Goal: Transaction & Acquisition: Purchase product/service

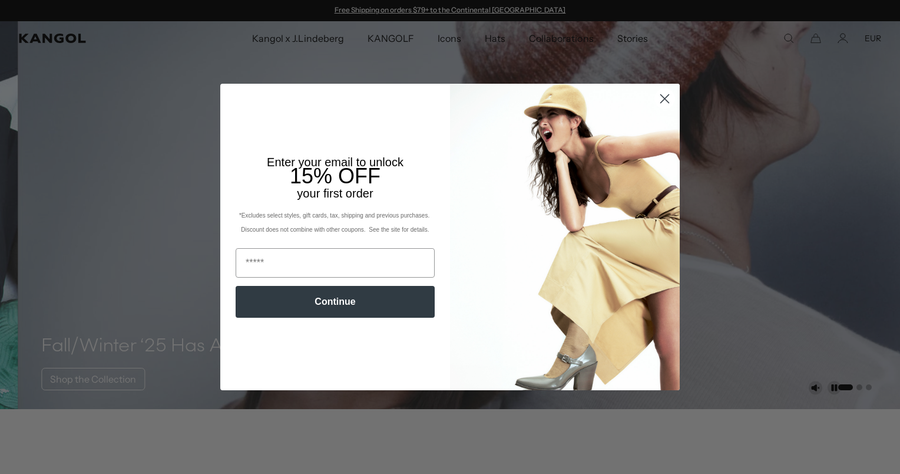
click at [661, 100] on icon "Close dialog" at bounding box center [665, 98] width 8 height 8
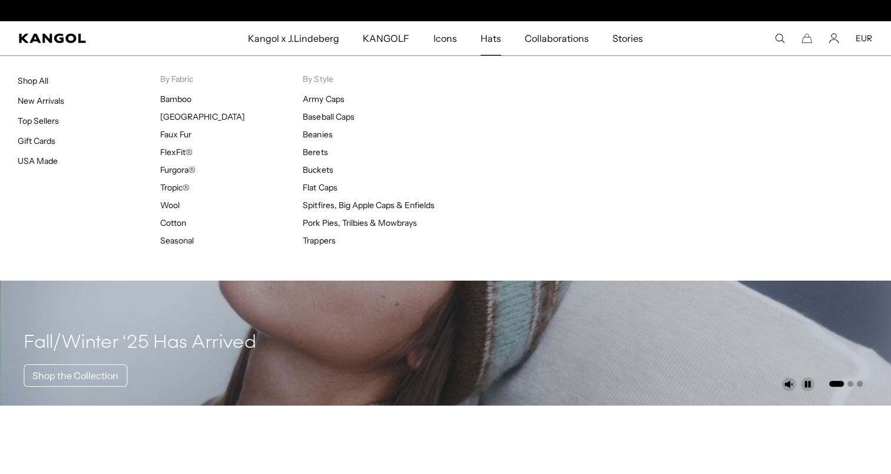
scroll to position [0, 243]
click at [487, 38] on span "Hats" at bounding box center [491, 38] width 21 height 34
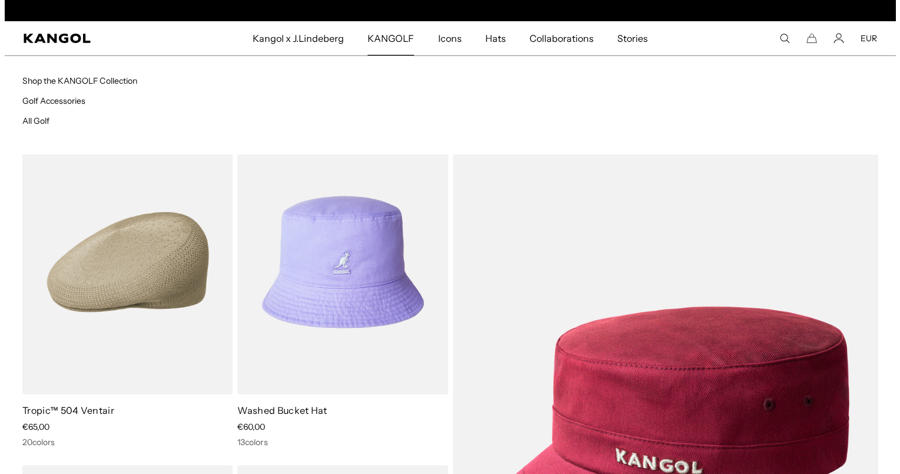
scroll to position [0, 243]
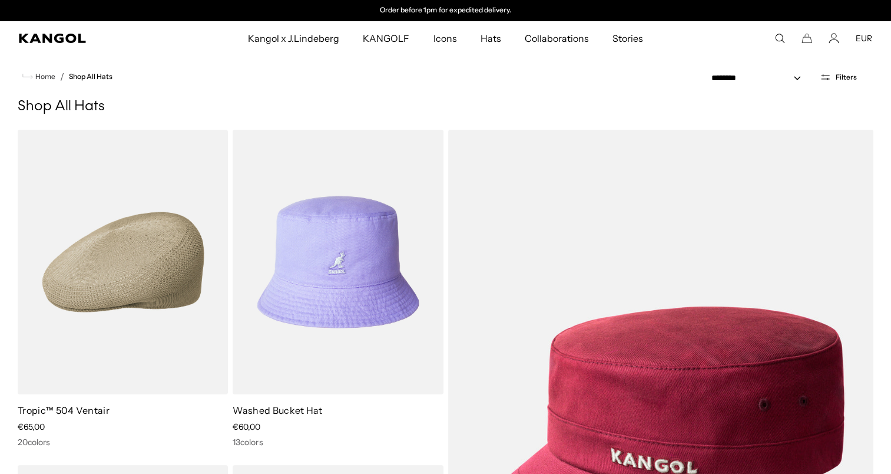
click at [831, 77] on icon "Open filters" at bounding box center [825, 77] width 11 height 11
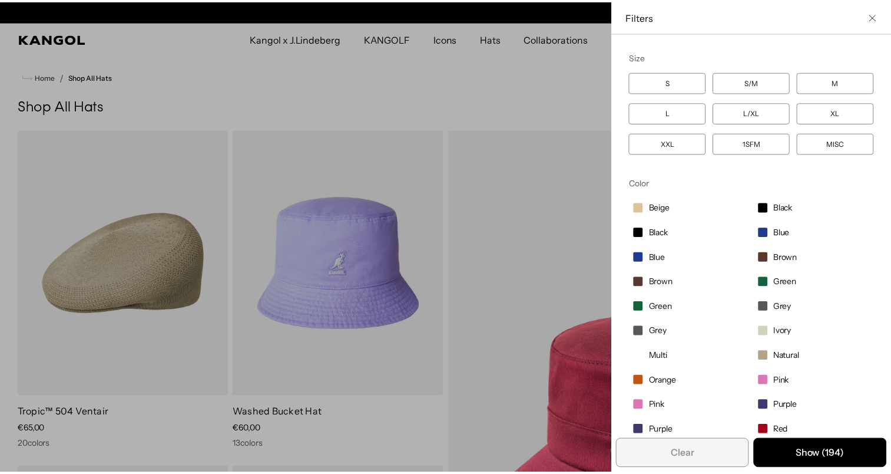
scroll to position [0, 0]
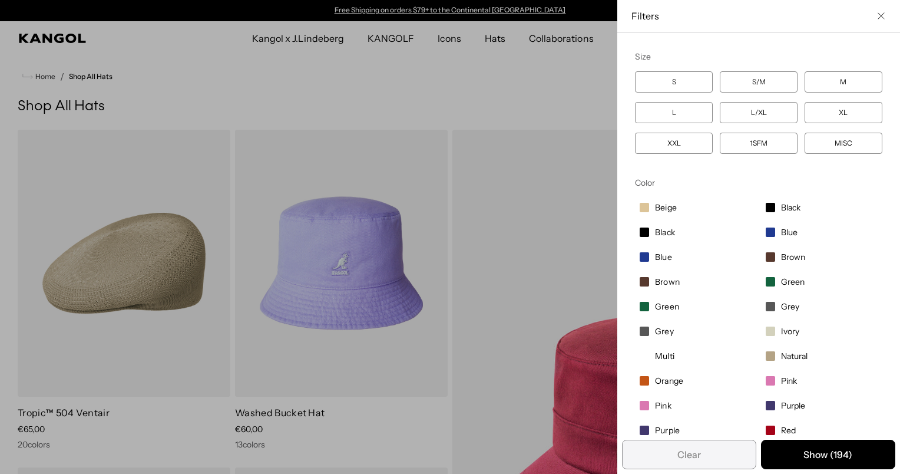
click at [876, 12] on button "Close filter list" at bounding box center [880, 15] width 9 height 9
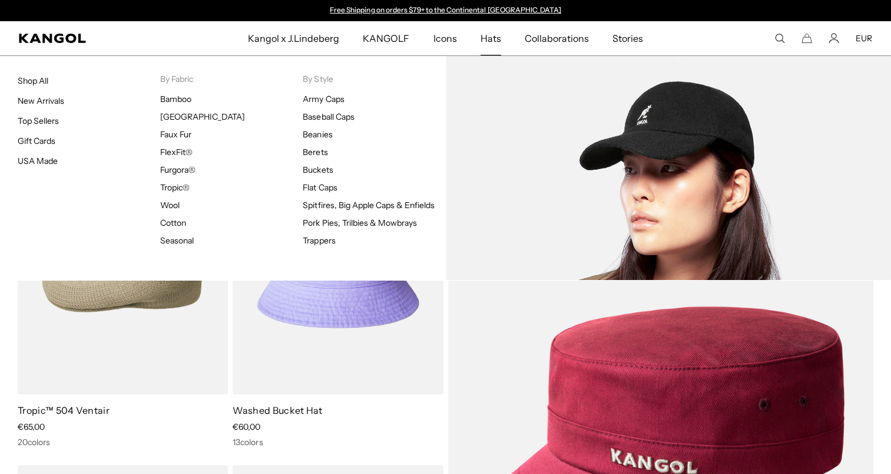
click at [317, 121] on li "Baseball Caps" at bounding box center [374, 116] width 143 height 11
click at [319, 120] on link "Baseball Caps" at bounding box center [328, 116] width 51 height 11
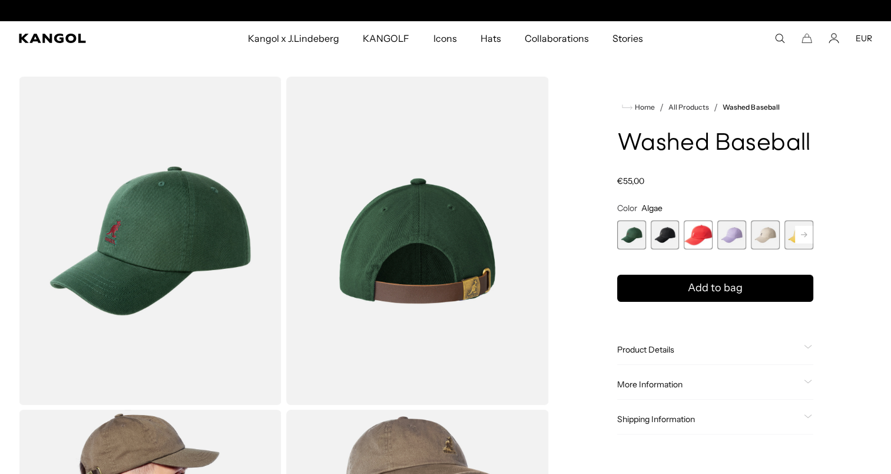
scroll to position [0, 243]
